Goal: Transaction & Acquisition: Purchase product/service

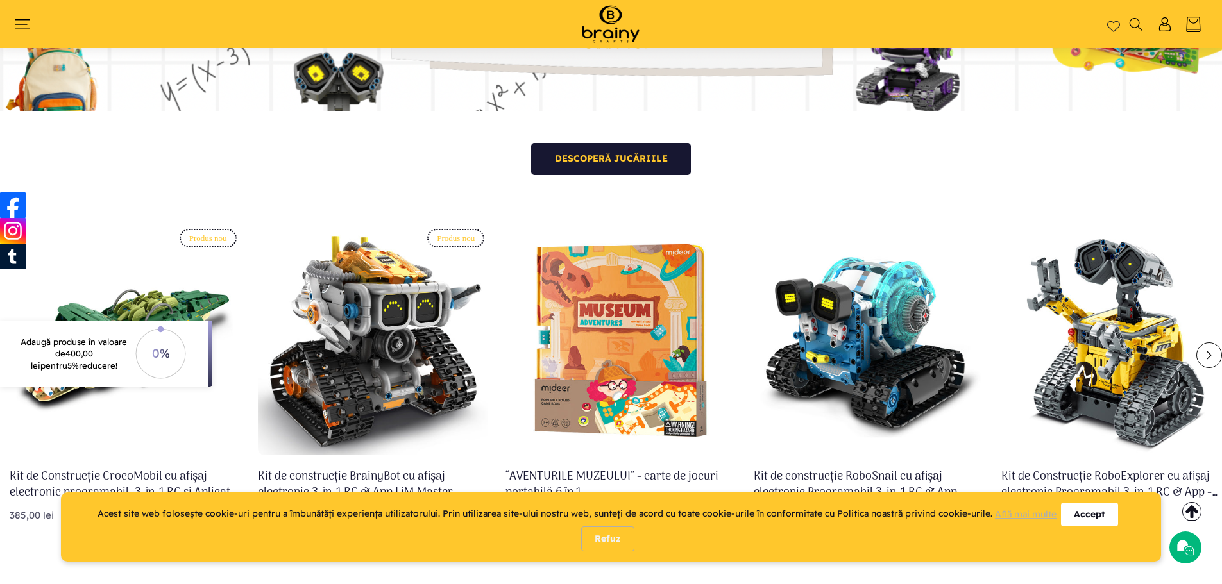
scroll to position [470, 0]
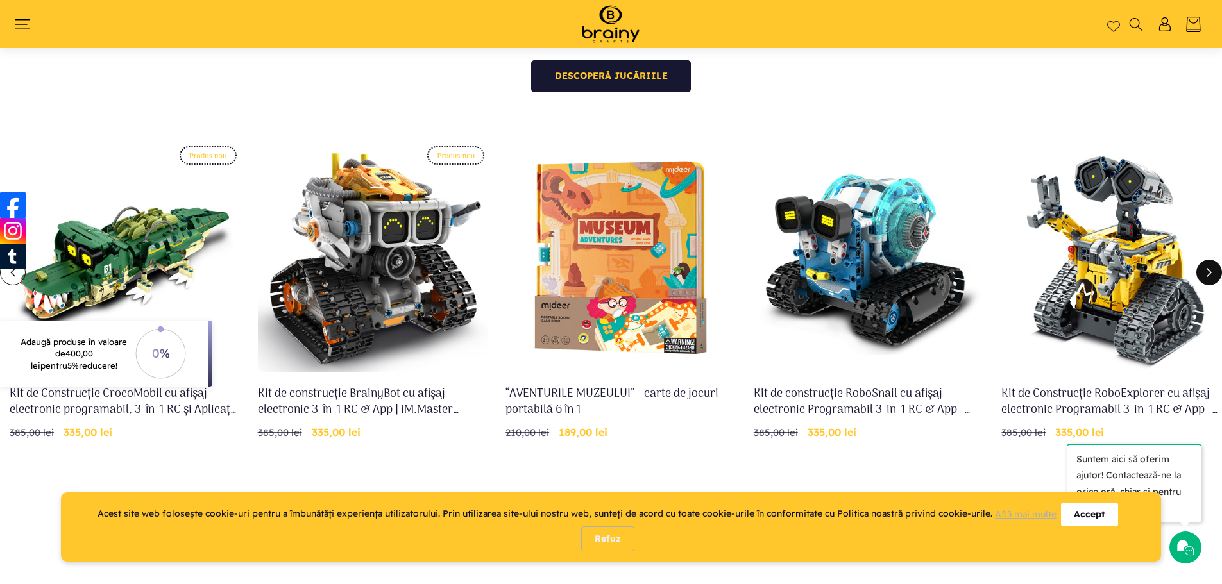
click at [1204, 274] on icon "Glisare la dreapta" at bounding box center [1209, 273] width 10 height 10
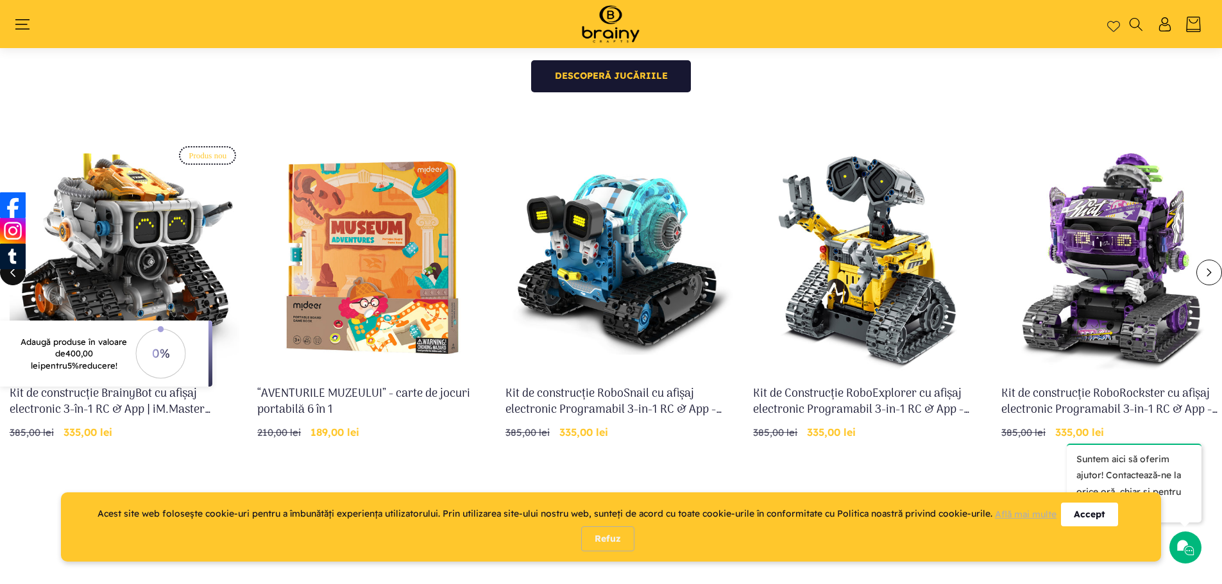
click at [17, 276] on icon "Glisare la stânga" at bounding box center [13, 273] width 10 height 10
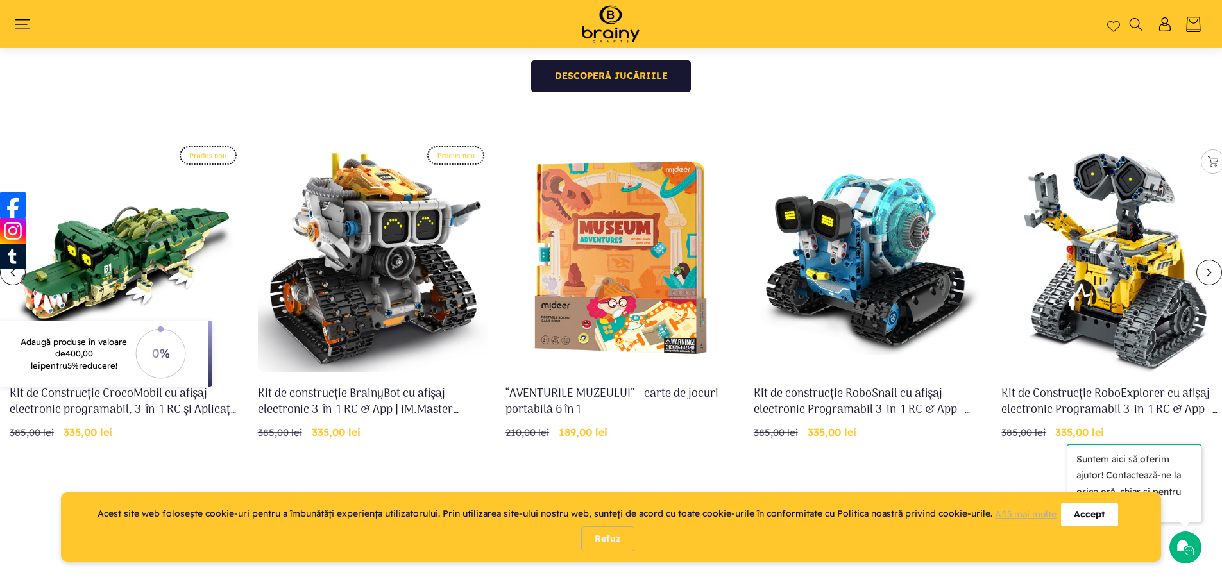
click at [1086, 386] on link "Kit de Construcție RoboExplorer cu afișaj electronic Programabil 3-in-1 RC & Ap…" at bounding box center [1116, 402] width 230 height 32
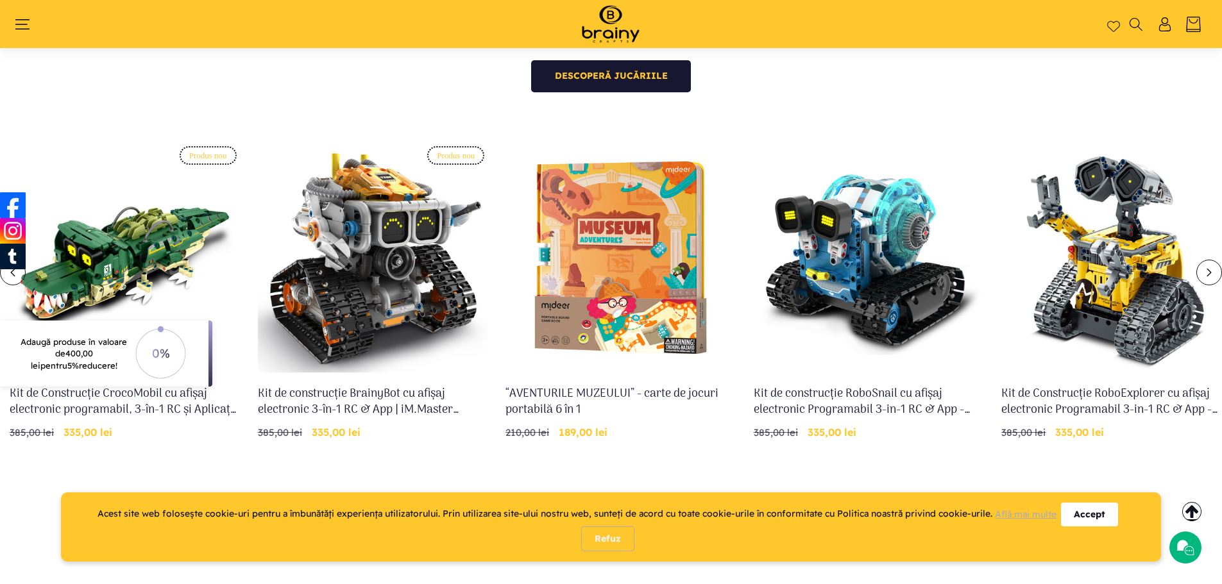
click at [620, 12] on img at bounding box center [610, 24] width 83 height 42
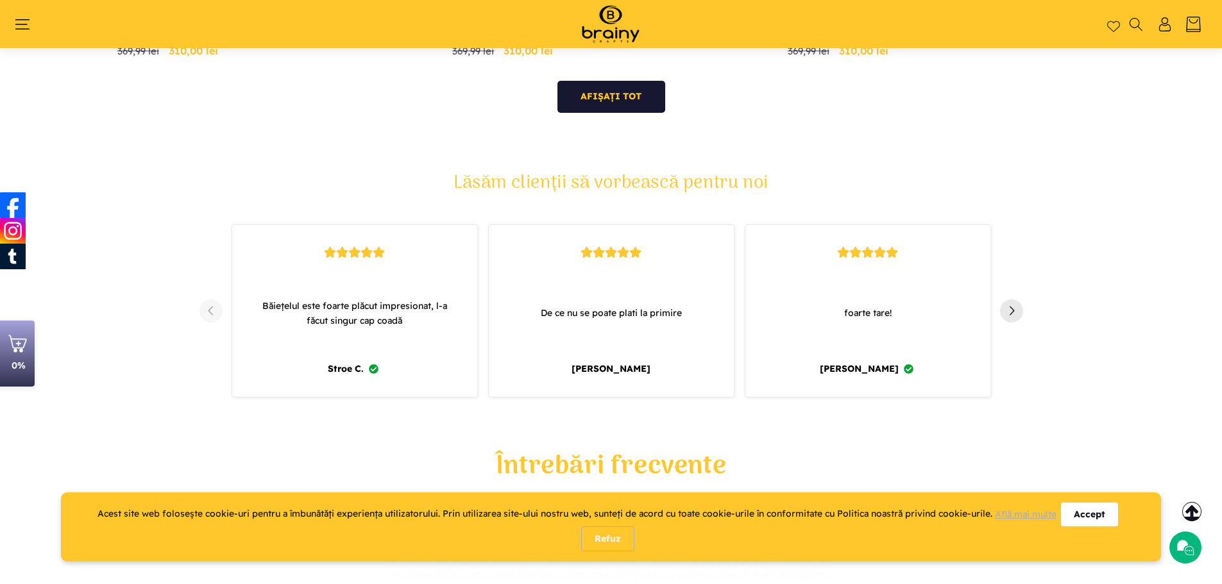
scroll to position [1304, 0]
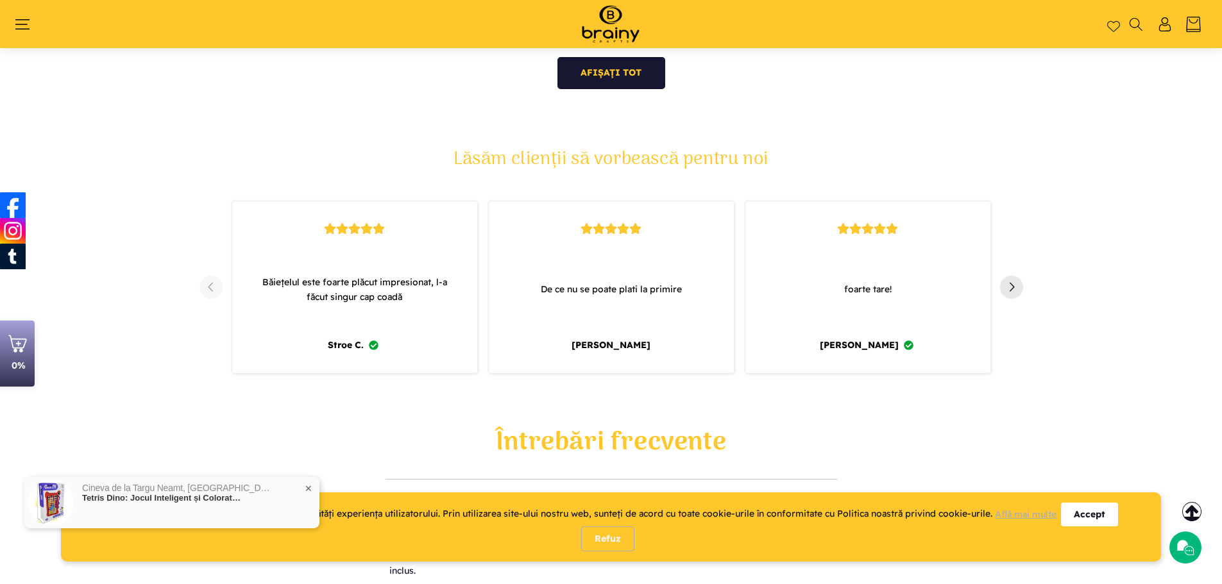
click at [614, 223] on icon at bounding box center [611, 229] width 12 height 12
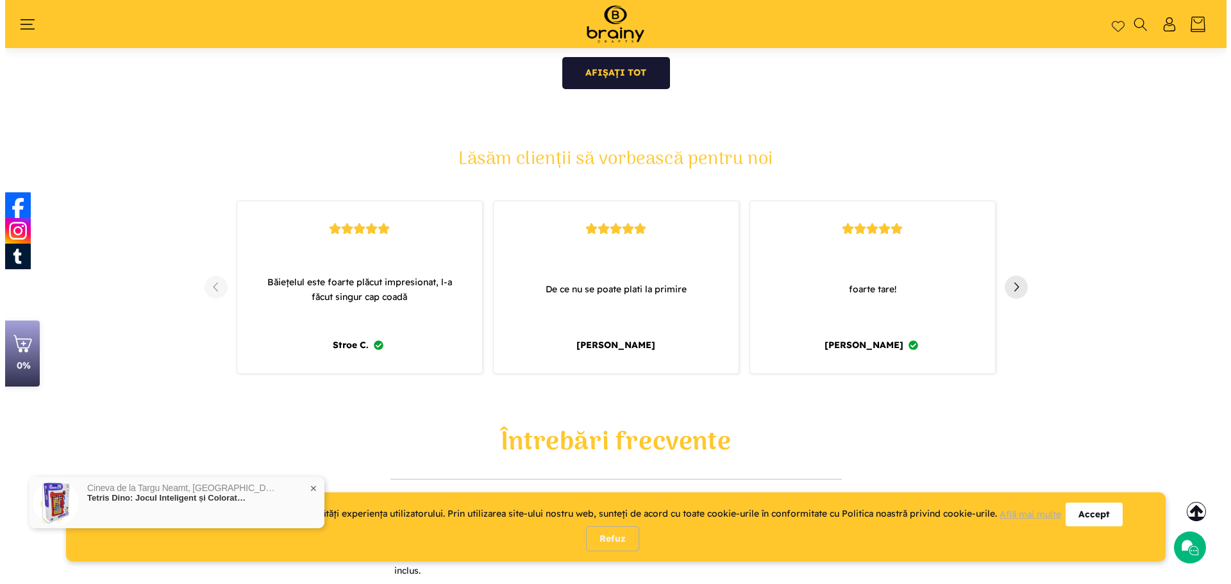
scroll to position [1309, 0]
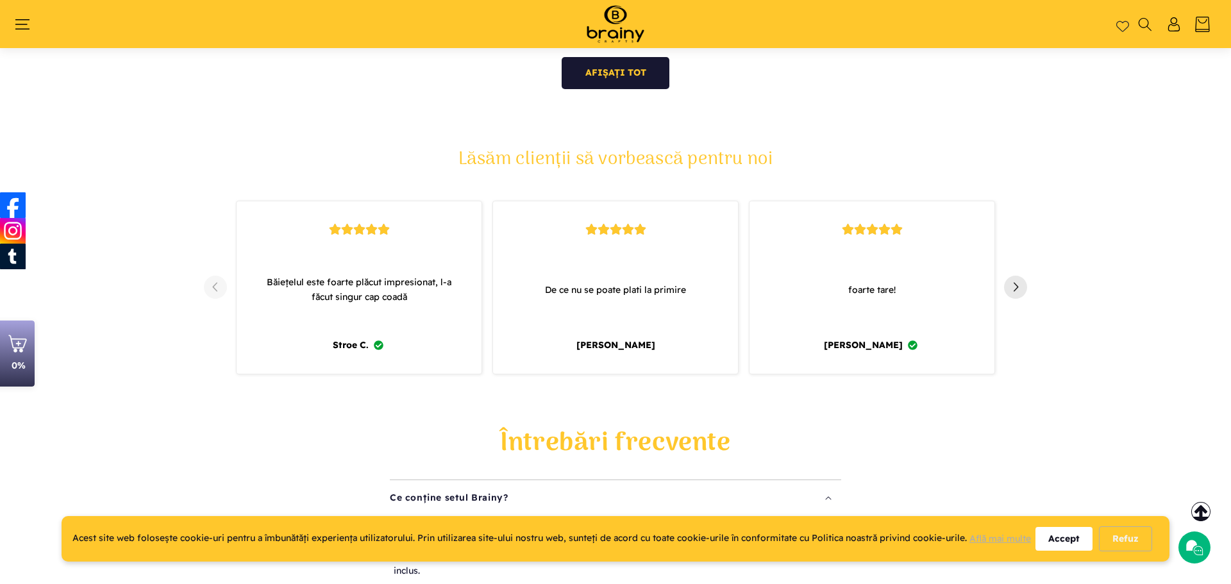
click at [1082, 537] on div "Accept" at bounding box center [1064, 539] width 57 height 24
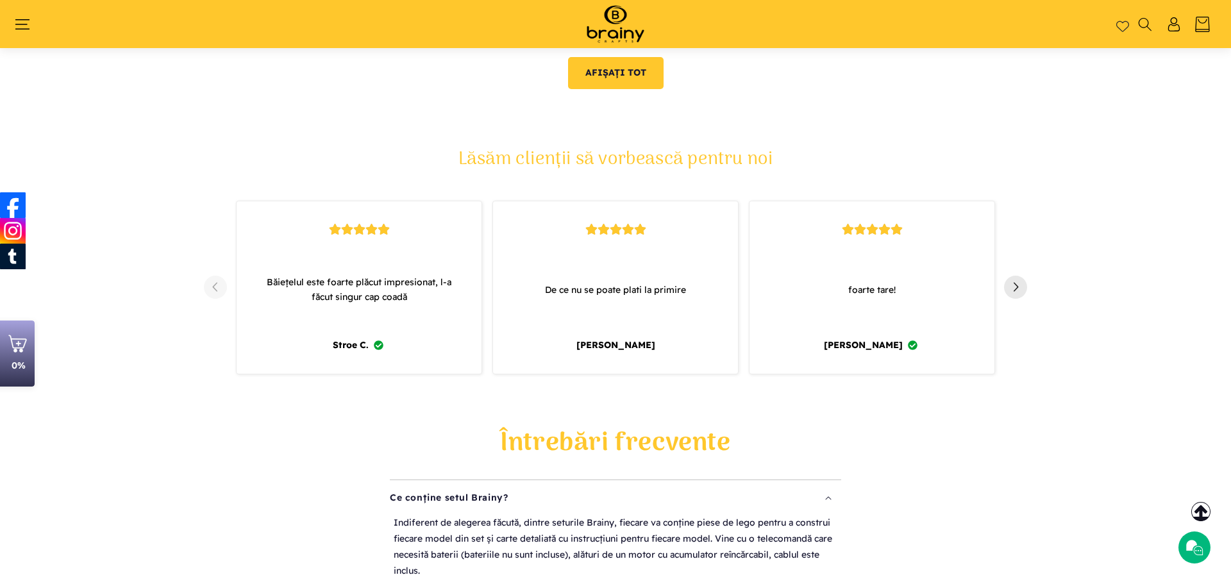
click at [644, 75] on link "Afișați tot" at bounding box center [616, 73] width 96 height 32
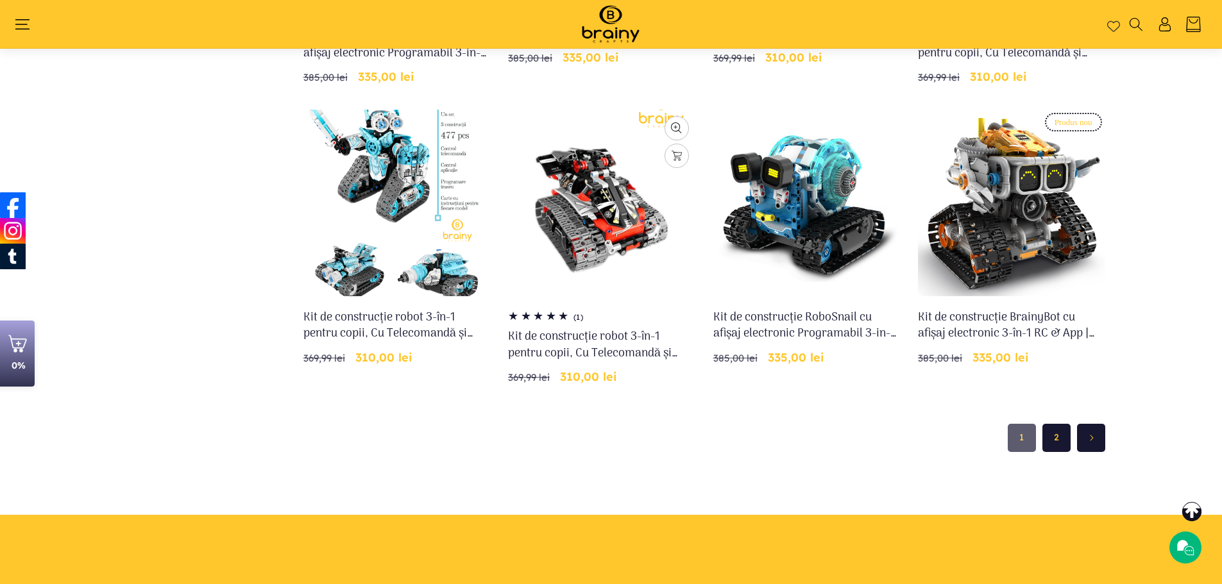
scroll to position [983, 0]
